Goal: Go to known website: Access a specific website the user already knows

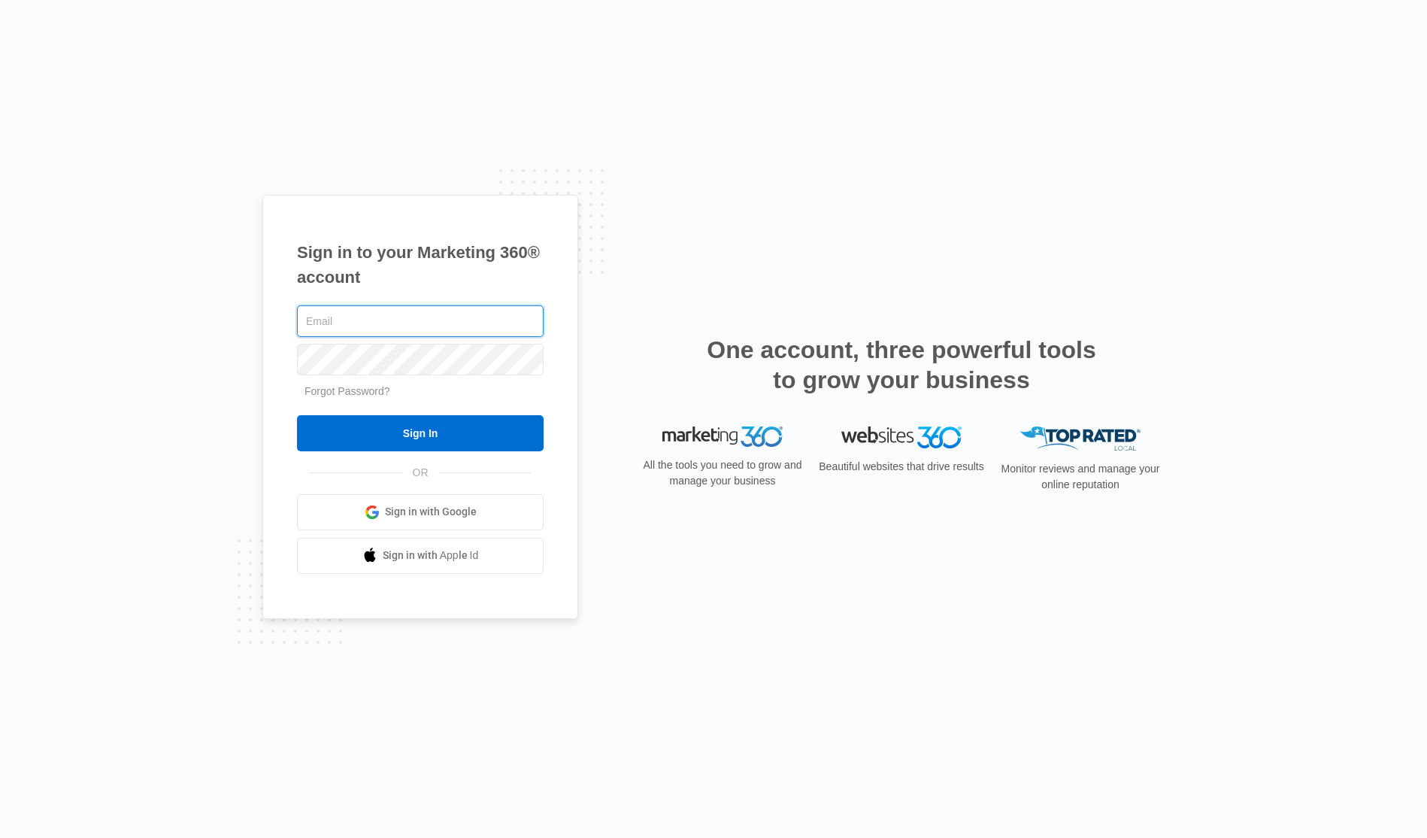
type input "[PERSON_NAME][EMAIL_ADDRESS][PERSON_NAME][DOMAIN_NAME]"
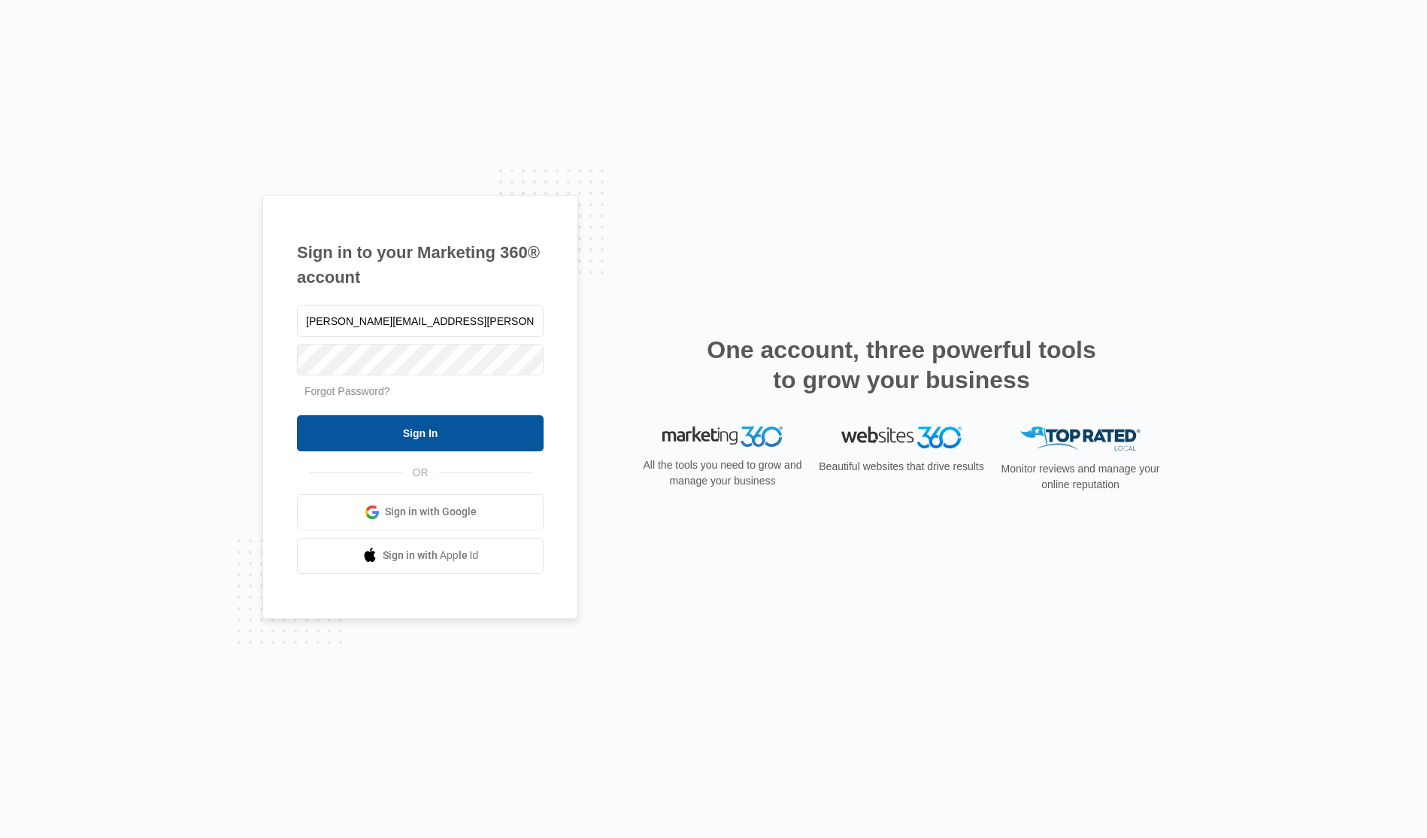
click at [427, 437] on input "Sign In" at bounding box center [420, 433] width 247 height 36
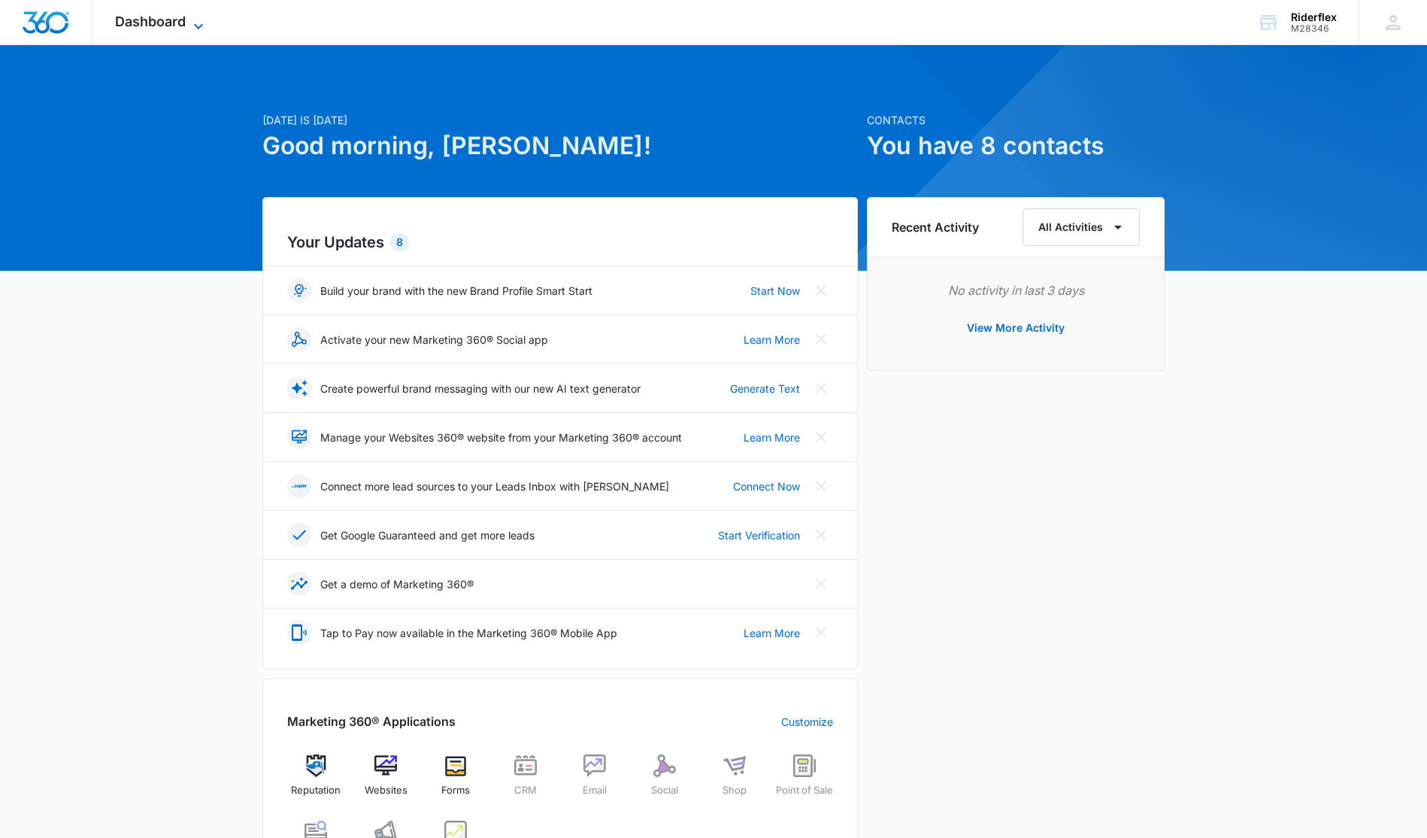
click at [189, 27] on icon at bounding box center [198, 26] width 18 height 18
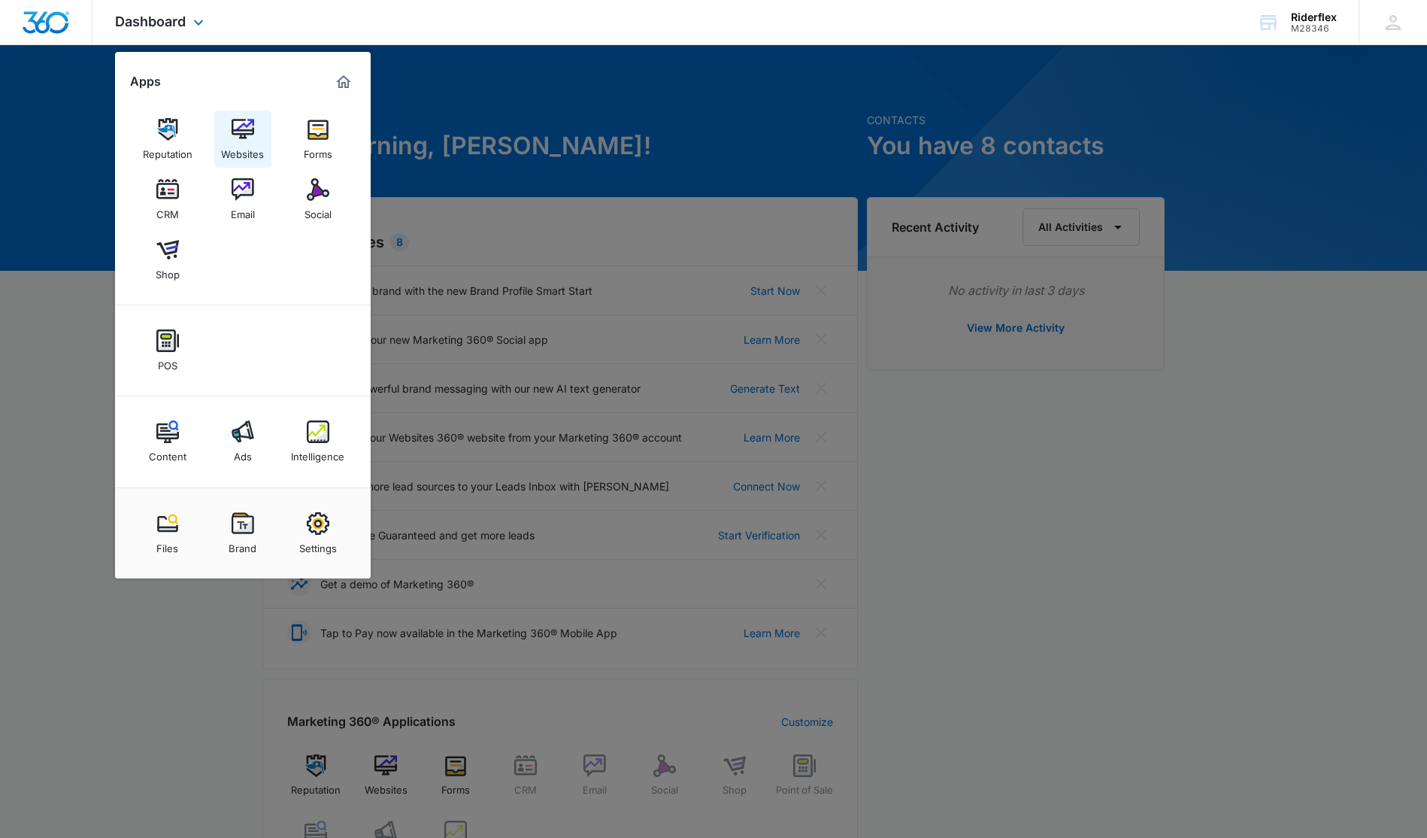
click at [230, 133] on link "Websites" at bounding box center [242, 139] width 57 height 57
